Goal: Task Accomplishment & Management: Manage account settings

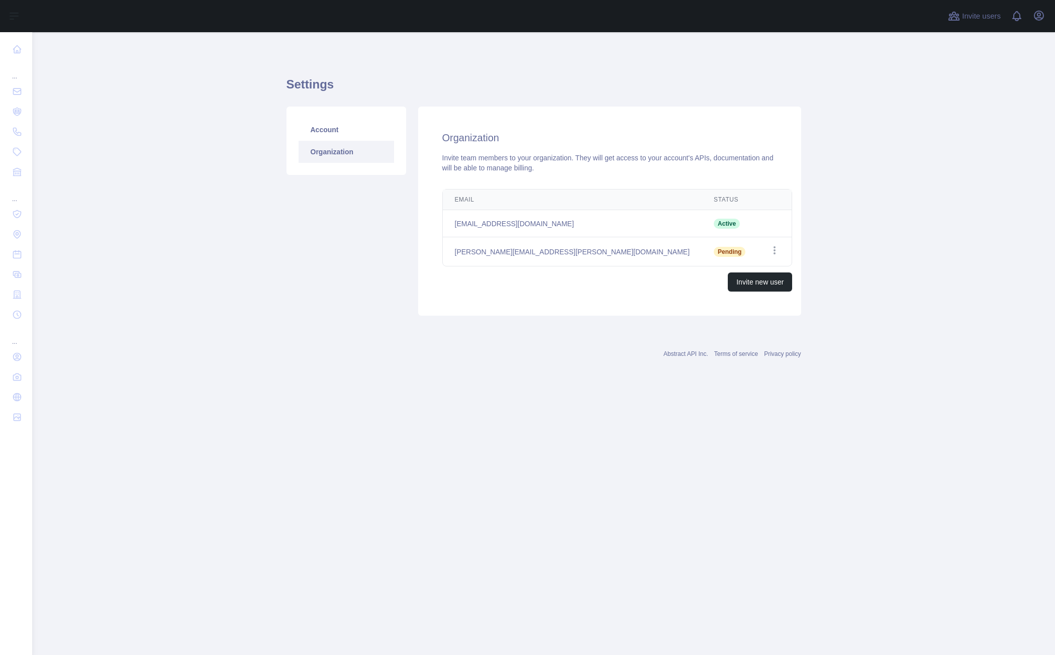
click at [155, 126] on main "Settings Account Organization Organization Invite team members to your organiza…" at bounding box center [543, 343] width 1023 height 623
click at [528, 285] on div "Invite new user" at bounding box center [617, 282] width 350 height 19
click at [539, 171] on div "Invite team members to your organization. They will get access to your account'…" at bounding box center [609, 163] width 335 height 20
click at [558, 167] on div "Invite team members to your organization. They will get access to your account'…" at bounding box center [609, 163] width 335 height 20
click at [770, 251] on icon "button" at bounding box center [775, 250] width 10 height 10
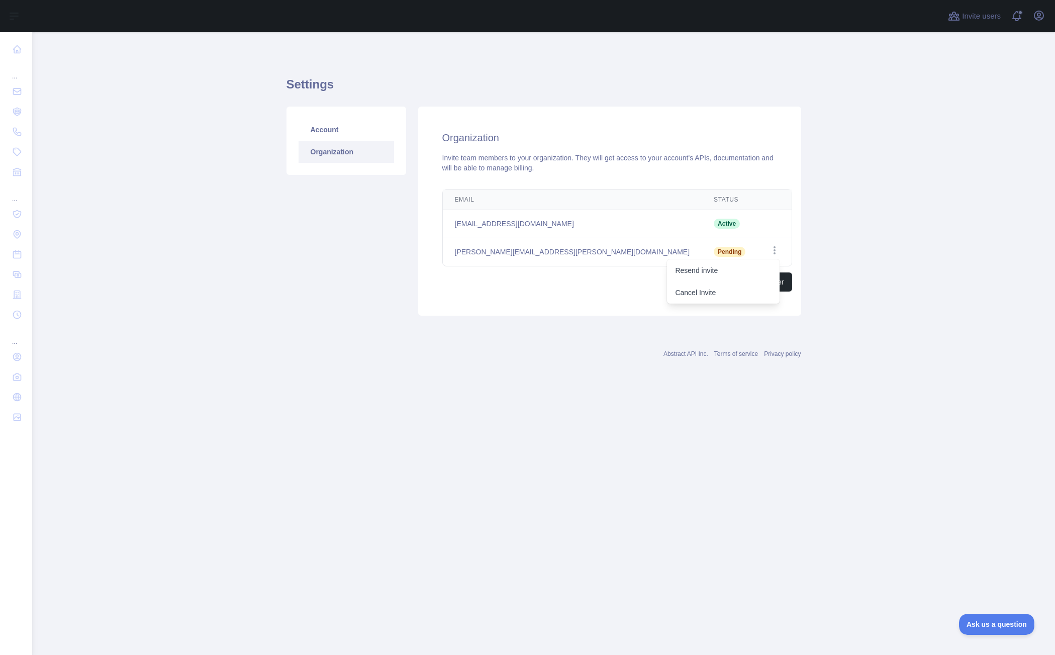
click at [538, 259] on td "[PERSON_NAME][EMAIL_ADDRESS][PERSON_NAME][DOMAIN_NAME]" at bounding box center [572, 251] width 259 height 29
drag, startPoint x: 540, startPoint y: 251, endPoint x: 456, endPoint y: 253, distance: 84.0
click at [456, 253] on td "[PERSON_NAME][EMAIL_ADDRESS][PERSON_NAME][DOMAIN_NAME]" at bounding box center [572, 251] width 259 height 29
click at [540, 285] on div "Invite new user" at bounding box center [617, 282] width 350 height 19
click at [534, 283] on div "Invite new user" at bounding box center [617, 282] width 350 height 19
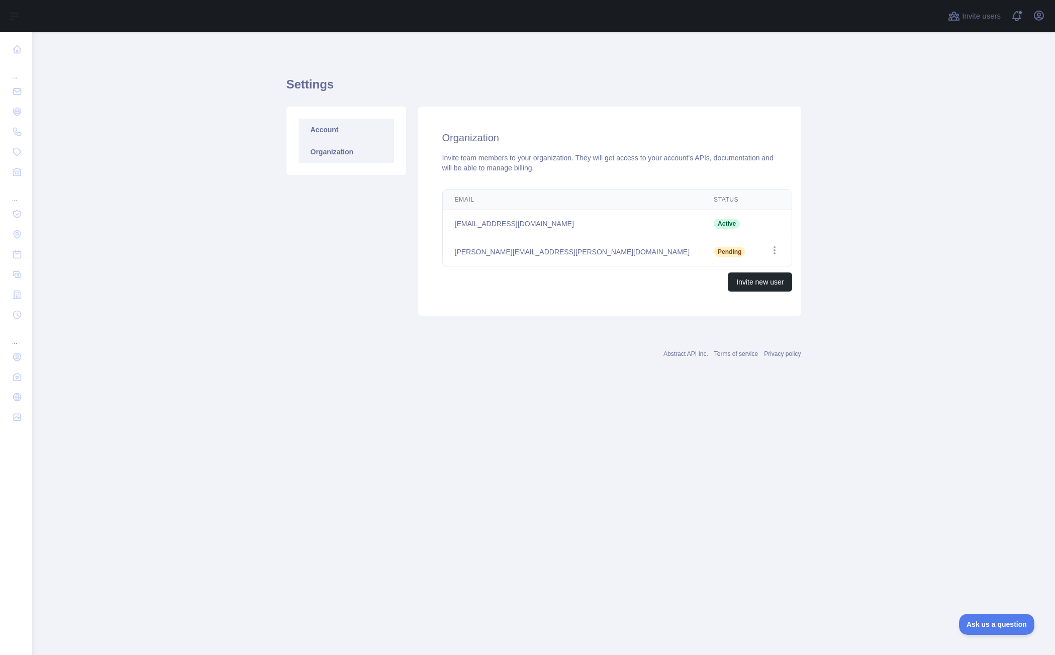
click at [328, 130] on link "Account" at bounding box center [347, 130] width 96 height 22
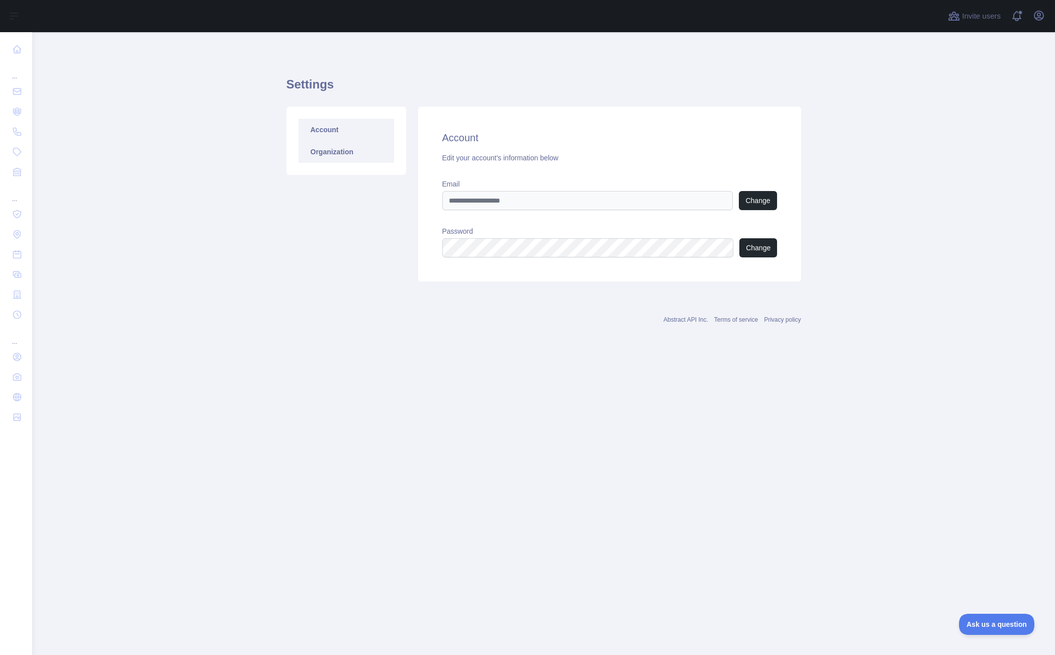
click at [328, 150] on link "Organization" at bounding box center [347, 152] width 96 height 22
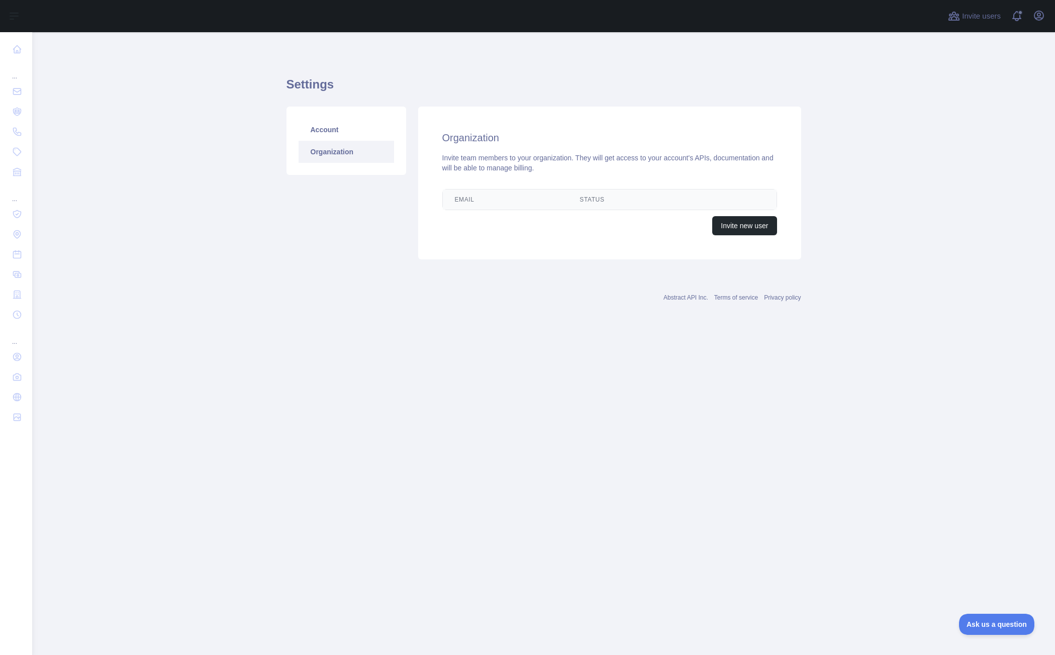
click at [417, 265] on div "Account Organization Organization Invite team members to your organization. The…" at bounding box center [544, 183] width 527 height 165
